Goal: Information Seeking & Learning: Check status

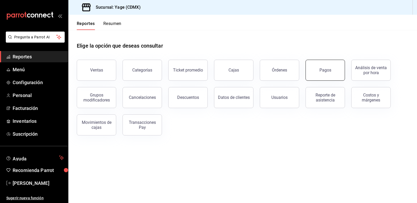
click at [327, 79] on button "Pagos" at bounding box center [325, 70] width 39 height 21
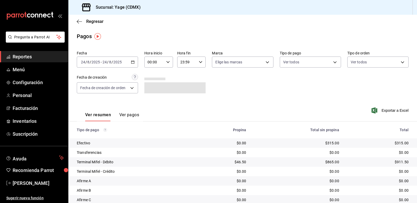
click at [52, 53] on span "Reportes" at bounding box center [38, 56] width 51 height 7
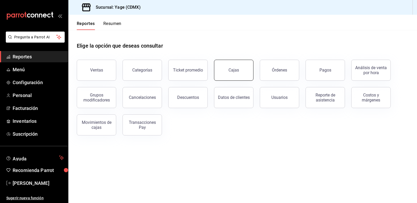
click at [232, 75] on button "Cajas" at bounding box center [233, 70] width 39 height 21
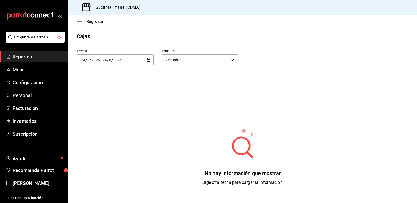
click at [152, 62] on div "[DATE] [DATE] - [DATE] [DATE]" at bounding box center [115, 59] width 77 height 11
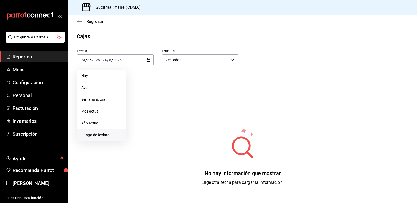
click at [109, 132] on span "Rango de fechas" at bounding box center [101, 135] width 41 height 6
click at [178, 129] on button "22" at bounding box center [174, 129] width 9 height 9
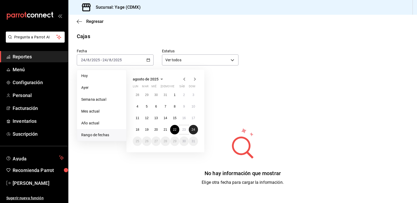
click at [195, 129] on button "24" at bounding box center [193, 129] width 9 height 9
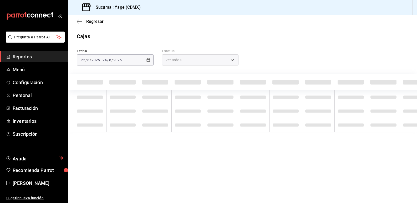
click at [150, 57] on div "[DATE] [DATE] - [DATE] [DATE]" at bounding box center [115, 59] width 77 height 11
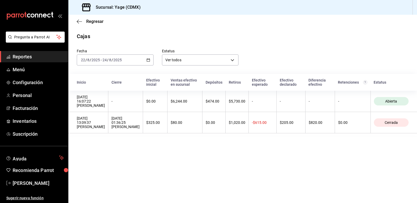
click at [150, 57] on div "[DATE] [DATE] - [DATE] [DATE]" at bounding box center [115, 59] width 77 height 11
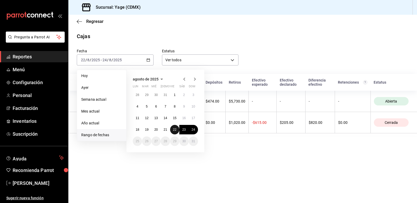
click at [176, 131] on abbr "22" at bounding box center [174, 130] width 3 height 4
click at [223, 157] on main "Regresar Cajas Fecha [DATE] [DATE] - [DATE] [DATE] [PERSON_NAME] Semana actual …" at bounding box center [242, 109] width 349 height 188
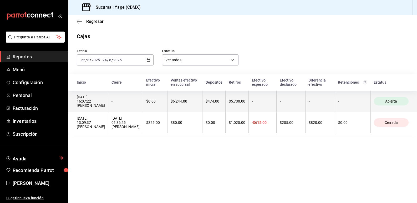
click at [135, 105] on th "-" at bounding box center [125, 101] width 35 height 21
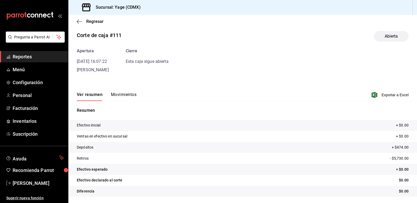
scroll to position [5, 0]
click at [374, 93] on icon "button" at bounding box center [375, 95] width 6 height 6
click at [85, 96] on button "Ver resumen" at bounding box center [90, 97] width 26 height 9
click at [78, 20] on icon "button" at bounding box center [78, 21] width 2 height 4
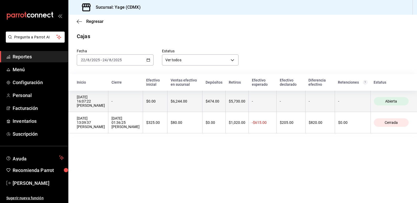
click at [181, 100] on div "$6,244.00" at bounding box center [185, 101] width 28 height 4
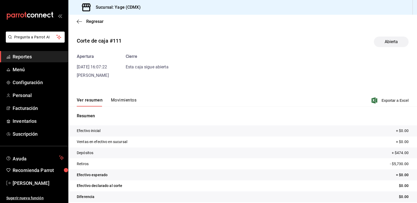
scroll to position [6, 0]
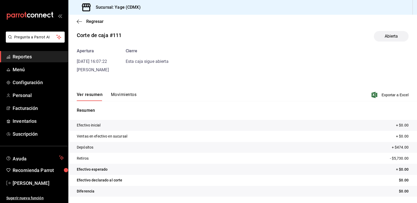
click at [126, 96] on button "Movimientos" at bounding box center [124, 96] width 26 height 9
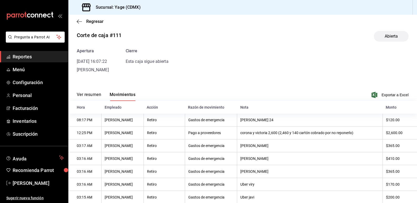
scroll to position [59, 0]
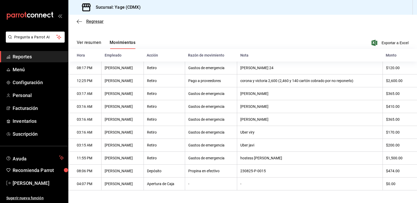
click at [77, 21] on icon "button" at bounding box center [79, 21] width 5 height 0
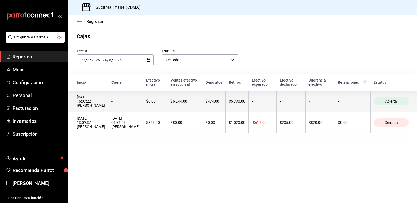
click at [185, 102] on div "$6,244.00" at bounding box center [185, 101] width 28 height 4
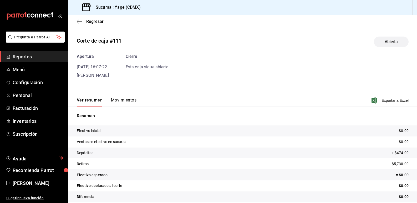
scroll to position [6, 0]
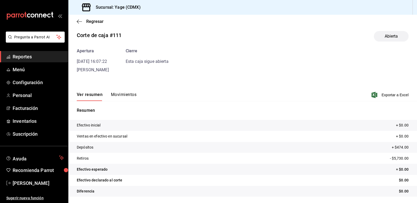
click at [86, 95] on button "Ver resumen" at bounding box center [90, 96] width 26 height 9
click at [129, 94] on button "Movimientos" at bounding box center [124, 96] width 26 height 9
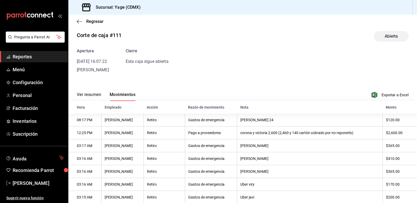
click at [94, 94] on button "Ver resumen" at bounding box center [89, 96] width 24 height 9
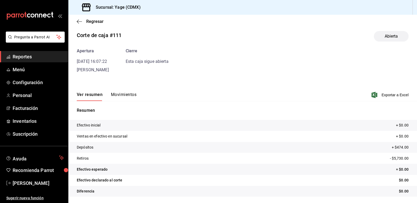
click at [40, 54] on span "Reportes" at bounding box center [38, 56] width 51 height 7
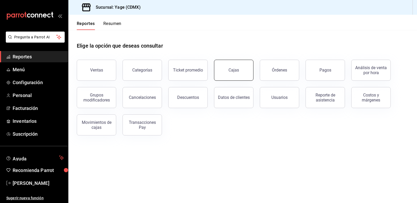
click at [242, 68] on button "Cajas" at bounding box center [233, 70] width 39 height 21
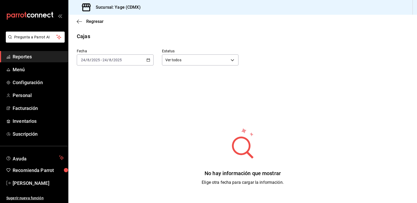
click at [151, 60] on div "[DATE] [DATE] - [DATE] [DATE]" at bounding box center [115, 59] width 77 height 11
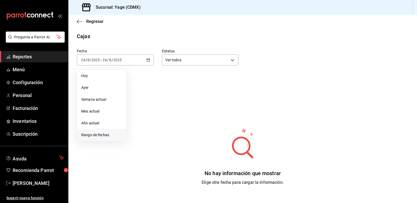
click at [103, 132] on span "Rango de fechas" at bounding box center [101, 135] width 41 height 6
click at [172, 131] on button "22" at bounding box center [174, 129] width 9 height 9
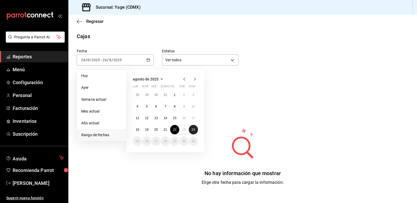
click at [193, 131] on abbr "24" at bounding box center [193, 130] width 3 height 4
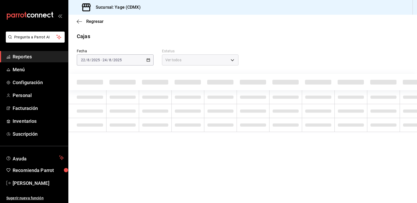
click at [148, 58] on div "[DATE] [DATE] - [DATE] [DATE]" at bounding box center [115, 59] width 77 height 11
click at [21, 68] on span "Menú" at bounding box center [38, 69] width 51 height 7
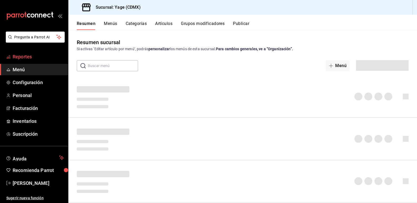
click at [30, 59] on span "Reportes" at bounding box center [38, 56] width 51 height 7
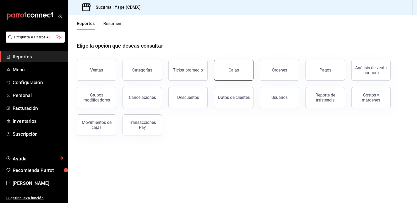
click at [227, 79] on button "Cajas" at bounding box center [233, 70] width 39 height 21
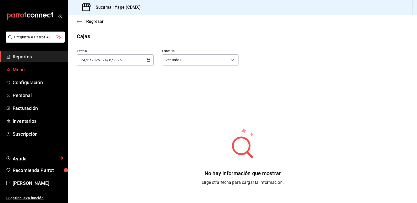
click at [46, 68] on span "Menú" at bounding box center [38, 69] width 51 height 7
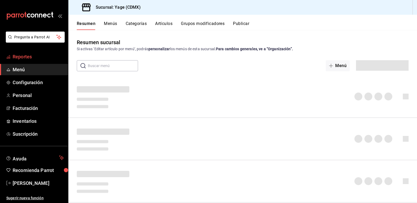
click at [41, 55] on span "Reportes" at bounding box center [38, 56] width 51 height 7
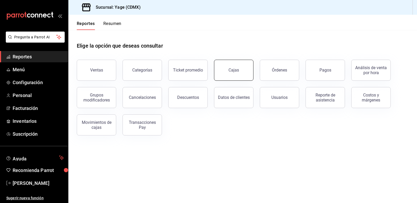
click at [237, 75] on button "Cajas" at bounding box center [233, 70] width 39 height 21
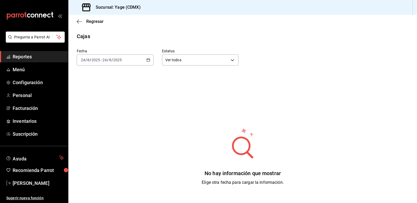
click at [151, 60] on div "[DATE] [DATE] - [DATE] [DATE]" at bounding box center [115, 59] width 77 height 11
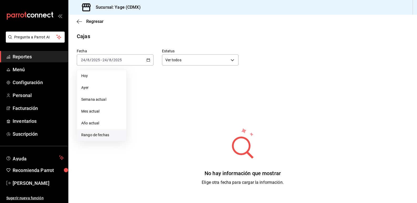
click at [101, 135] on span "Rango de fechas" at bounding box center [101, 135] width 41 height 6
click at [178, 132] on button "22" at bounding box center [174, 129] width 9 height 9
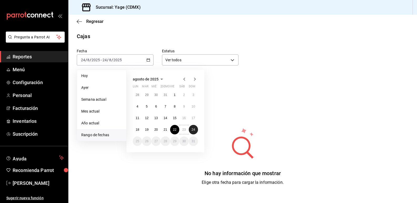
click at [195, 131] on button "24" at bounding box center [193, 129] width 9 height 9
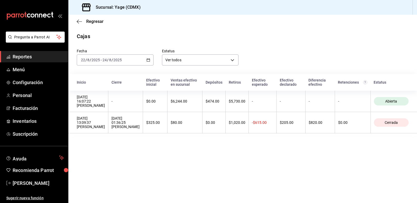
click at [192, 137] on main "Regresar Cajas Fecha [DATE] [DATE] - [DATE] [DATE] Estatus Ver todos ALL Inicio…" at bounding box center [242, 109] width 349 height 188
click at [44, 54] on span "Reportes" at bounding box center [38, 56] width 51 height 7
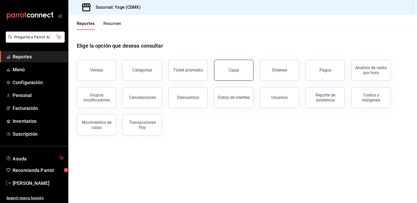
click at [232, 69] on div "Cajas" at bounding box center [234, 70] width 11 height 5
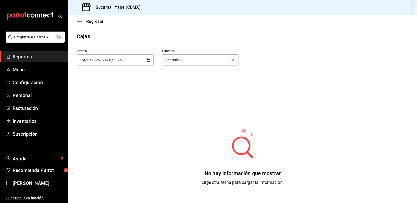
click at [149, 58] on div "[DATE] [DATE] - [DATE] [DATE]" at bounding box center [115, 59] width 77 height 11
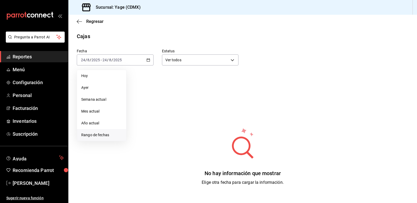
click at [125, 133] on li "Rango de fechas" at bounding box center [101, 135] width 49 height 12
click at [175, 127] on button "22" at bounding box center [174, 129] width 9 height 9
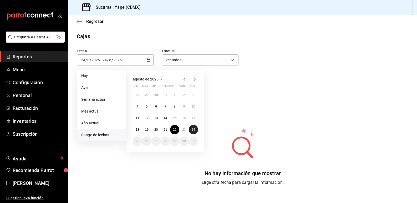
click at [191, 128] on button "24" at bounding box center [193, 129] width 9 height 9
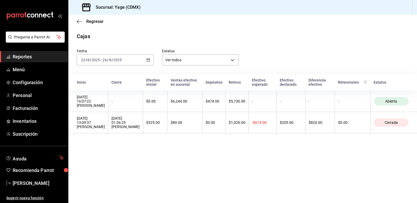
click at [37, 56] on span "Reportes" at bounding box center [38, 56] width 51 height 7
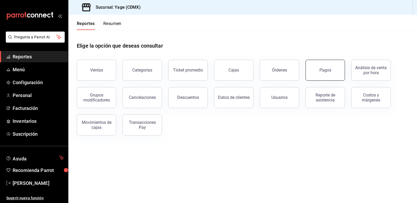
click at [321, 71] on div "Pagos" at bounding box center [326, 70] width 12 height 5
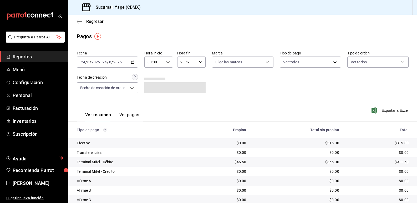
scroll to position [29, 0]
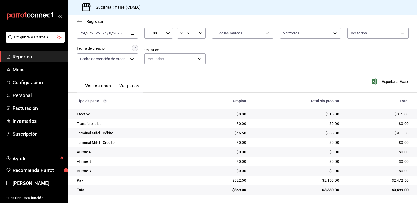
click at [133, 33] on icon "button" at bounding box center [133, 33] width 4 height 4
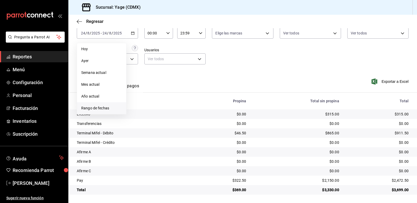
click at [114, 107] on span "Rango de fechas" at bounding box center [101, 108] width 41 height 6
click at [175, 105] on button "22" at bounding box center [174, 102] width 9 height 9
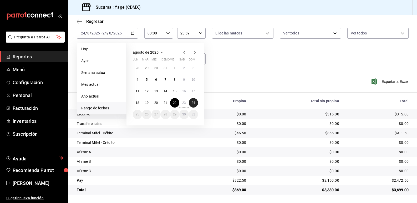
click at [192, 105] on button "24" at bounding box center [193, 102] width 9 height 9
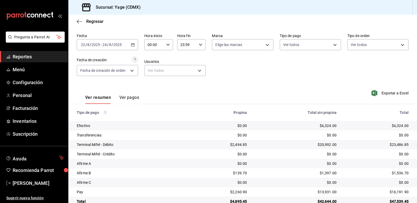
scroll to position [29, 0]
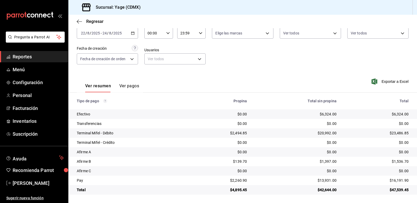
click at [137, 86] on button "Ver pagos" at bounding box center [129, 87] width 20 height 9
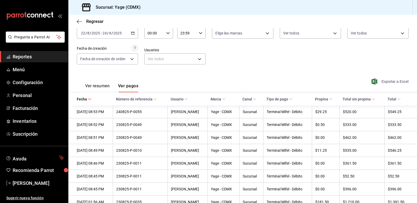
click at [384, 79] on span "Exportar a Excel" at bounding box center [391, 81] width 36 height 6
click at [47, 58] on span "Reportes" at bounding box center [38, 56] width 51 height 7
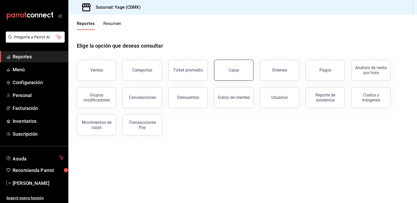
click at [237, 69] on div "Cajas" at bounding box center [234, 70] width 11 height 5
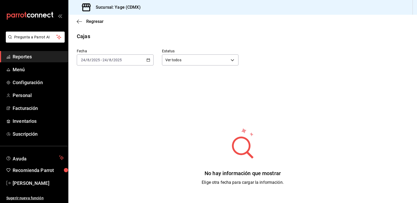
click at [150, 59] on \(Stroke\) "button" at bounding box center [148, 60] width 3 height 3
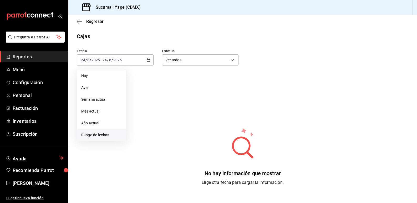
click at [107, 131] on li "Rango de fechas" at bounding box center [101, 135] width 49 height 12
click at [176, 128] on abbr "22" at bounding box center [174, 130] width 3 height 4
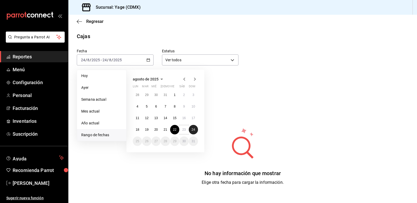
click at [194, 127] on button "24" at bounding box center [193, 129] width 9 height 9
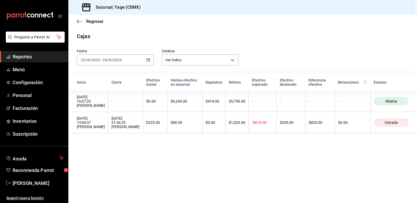
click at [45, 57] on span "Reportes" at bounding box center [38, 56] width 51 height 7
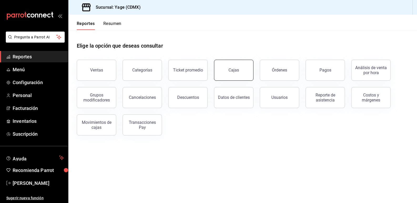
click at [238, 66] on button "Cajas" at bounding box center [233, 70] width 39 height 21
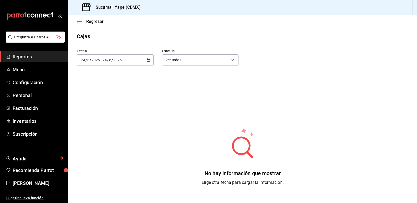
click at [150, 59] on div "[DATE] [DATE] - [DATE] [DATE]" at bounding box center [115, 59] width 77 height 11
click at [95, 77] on span "Hoy" at bounding box center [101, 76] width 41 height 6
click at [148, 61] on \(Stroke\) "button" at bounding box center [148, 60] width 3 height 3
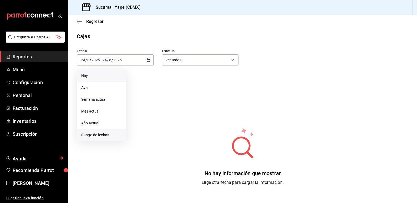
click at [106, 136] on span "Rango de fechas" at bounding box center [101, 135] width 41 height 6
click at [177, 132] on button "22" at bounding box center [174, 129] width 9 height 9
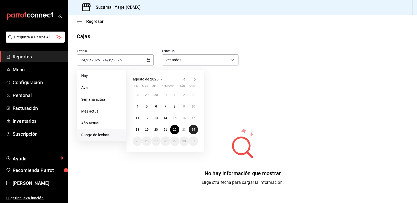
click at [192, 132] on button "24" at bounding box center [193, 129] width 9 height 9
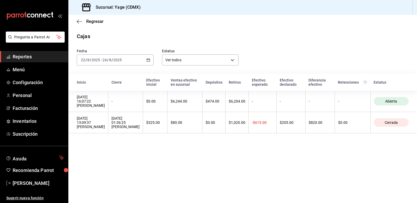
click at [40, 57] on span "Reportes" at bounding box center [38, 56] width 51 height 7
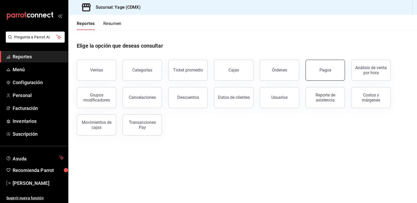
click at [324, 63] on button "Pagos" at bounding box center [325, 70] width 39 height 21
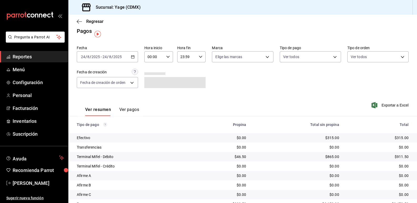
scroll to position [6, 0]
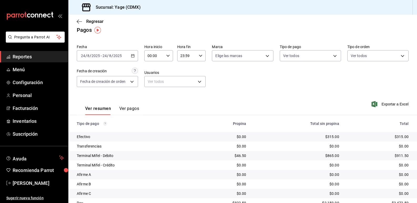
click at [135, 59] on div "[DATE] [DATE] - [DATE] [DATE]" at bounding box center [107, 55] width 61 height 11
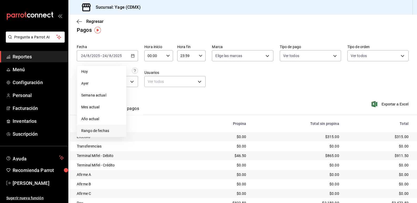
click at [109, 129] on span "Rango de fechas" at bounding box center [101, 131] width 41 height 6
click at [178, 123] on button "22" at bounding box center [174, 125] width 9 height 9
click at [194, 124] on abbr "24" at bounding box center [193, 126] width 3 height 4
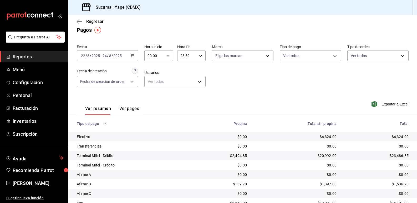
scroll to position [29, 0]
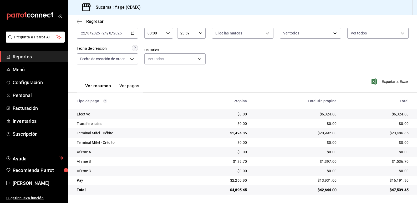
click at [136, 36] on div "[DATE] [DATE] - [DATE] [DATE]" at bounding box center [107, 33] width 61 height 11
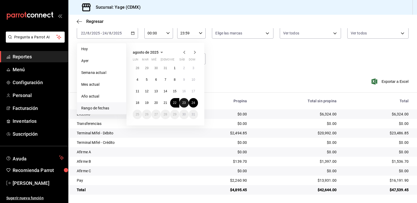
click at [185, 101] on abbr "23" at bounding box center [183, 103] width 3 height 4
click at [191, 104] on button "24" at bounding box center [193, 102] width 9 height 9
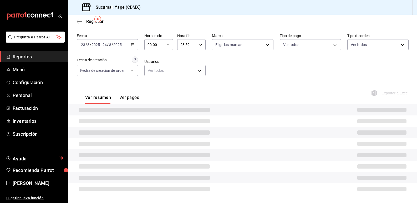
scroll to position [29, 0]
